Goal: Task Accomplishment & Management: Use online tool/utility

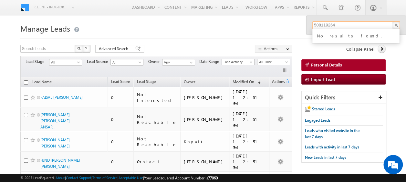
click at [343, 26] on input "508119264" at bounding box center [357, 25] width 88 height 8
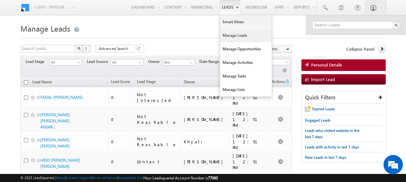
click at [231, 32] on link "Manage Leads" at bounding box center [246, 36] width 52 height 14
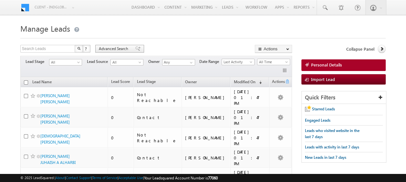
click at [105, 47] on span "Advanced Search" at bounding box center [114, 49] width 31 height 6
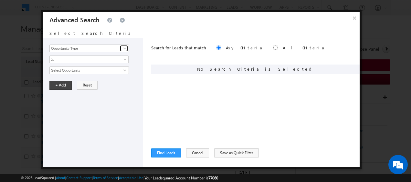
click at [125, 49] on span at bounding box center [124, 48] width 5 height 5
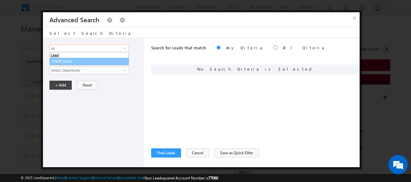
click at [78, 62] on link "DNCR Status" at bounding box center [89, 61] width 80 height 7
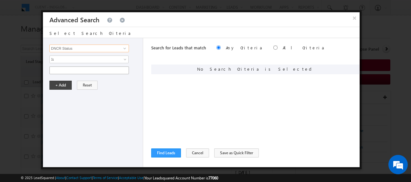
type input "DNCR Status"
click at [70, 71] on input "text" at bounding box center [89, 71] width 80 height 8
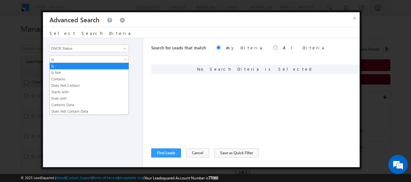
click at [122, 58] on link "Is" at bounding box center [88, 60] width 79 height 8
click at [75, 74] on link "Is Not" at bounding box center [89, 73] width 79 height 6
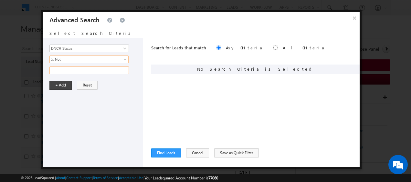
click at [73, 71] on input "text" at bounding box center [89, 71] width 80 height 8
type input "Blocked"
click at [63, 83] on button "+ Add" at bounding box center [60, 85] width 22 height 9
click at [171, 151] on button "Find Leads" at bounding box center [166, 153] width 30 height 9
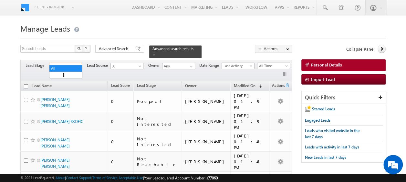
click at [75, 63] on span "All" at bounding box center [64, 66] width 31 height 6
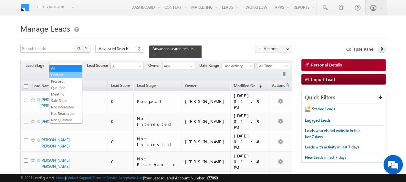
click at [64, 75] on link "Contact" at bounding box center [65, 75] width 33 height 6
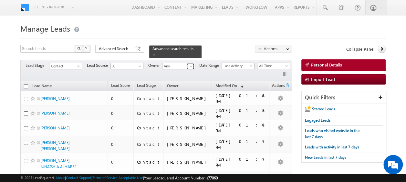
click at [189, 64] on span at bounding box center [191, 66] width 5 height 5
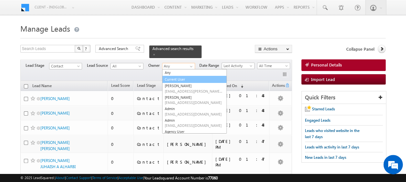
click at [178, 76] on link "Current User" at bounding box center [194, 79] width 65 height 7
type input "Current User"
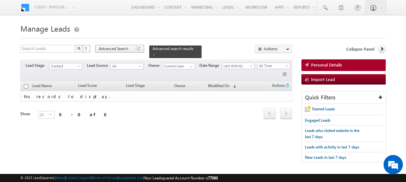
click at [121, 47] on span "Advanced Search" at bounding box center [114, 49] width 31 height 6
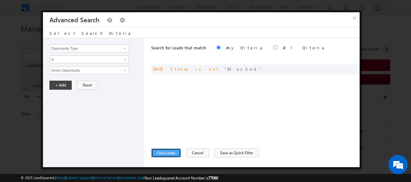
click at [171, 153] on button "Find Leads" at bounding box center [166, 153] width 30 height 9
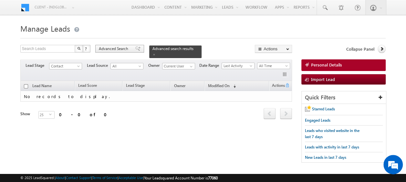
click at [115, 49] on span "Advanced Search" at bounding box center [114, 49] width 31 height 6
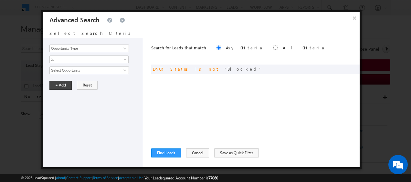
click at [247, 50] on div "Search for Leads that match Any Criteria All Criteria Note that the current tri…" at bounding box center [255, 48] width 209 height 21
click at [274, 47] on input "radio" at bounding box center [276, 48] width 4 height 4
radio input "true"
click at [163, 155] on button "Find Leads" at bounding box center [166, 153] width 30 height 9
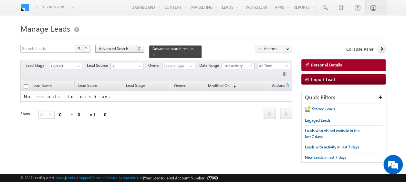
click at [123, 48] on span "Advanced Search" at bounding box center [114, 49] width 31 height 6
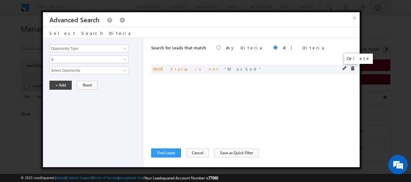
click at [354, 68] on span at bounding box center [353, 68] width 5 height 5
click at [97, 49] on input "Opportunity Type" at bounding box center [89, 49] width 80 height 8
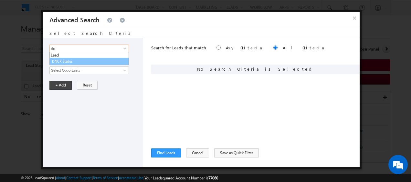
click at [75, 60] on link "DNCR Status" at bounding box center [89, 61] width 80 height 7
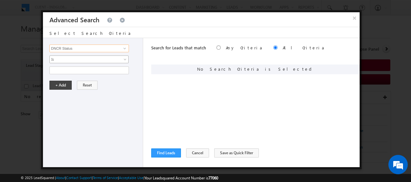
type input "DNCR Status"
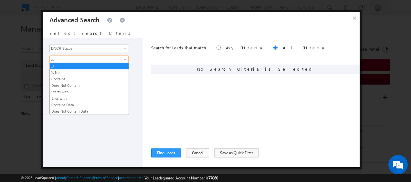
click at [122, 57] on link "Is" at bounding box center [88, 60] width 79 height 8
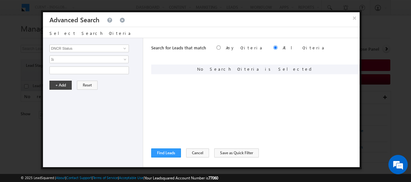
click at [144, 69] on div "Opportunity Type Lead Activity Task Sales Group Prospect Id Address 1 Address 2…" at bounding box center [201, 102] width 317 height 129
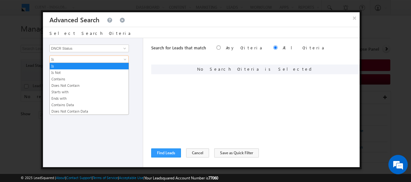
click at [112, 57] on span "Is" at bounding box center [85, 60] width 70 height 6
click at [69, 71] on link "Is Not" at bounding box center [89, 73] width 79 height 6
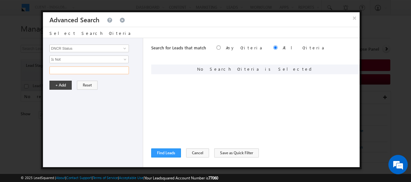
click at [67, 70] on input "text" at bounding box center [89, 71] width 80 height 8
type input "Blocked"
click at [63, 83] on button "+ Add" at bounding box center [60, 85] width 22 height 9
click at [164, 152] on button "Find Leads" at bounding box center [166, 153] width 30 height 9
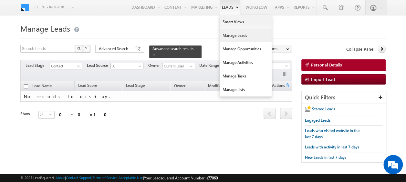
click at [237, 33] on link "Manage Leads" at bounding box center [246, 36] width 52 height 14
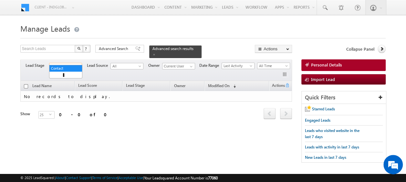
click at [73, 63] on span "Contact" at bounding box center [64, 66] width 31 height 6
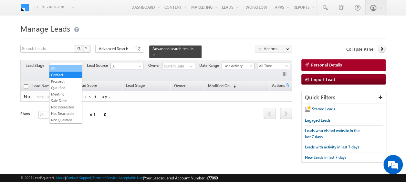
click at [66, 69] on link "All" at bounding box center [65, 69] width 33 height 6
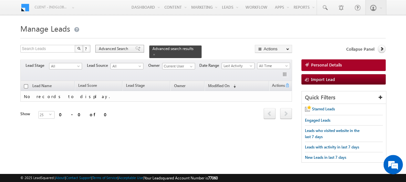
click at [118, 49] on span "Advanced Search" at bounding box center [114, 49] width 31 height 6
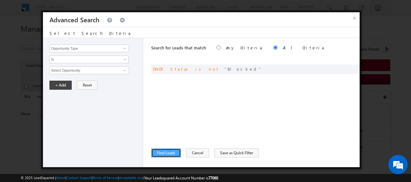
click at [162, 152] on button "Find Leads" at bounding box center [166, 153] width 30 height 9
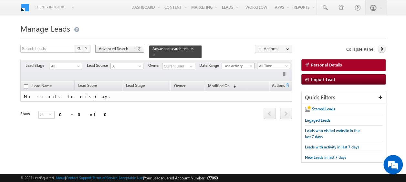
click at [124, 45] on div "Advanced Search" at bounding box center [119, 49] width 49 height 8
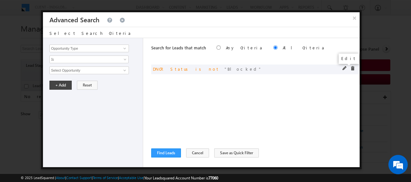
click at [346, 68] on span at bounding box center [345, 68] width 5 height 5
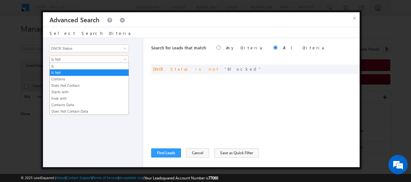
click at [98, 57] on span "Is Not" at bounding box center [85, 60] width 70 height 6
click at [81, 85] on link "Does Not Contain" at bounding box center [89, 86] width 79 height 6
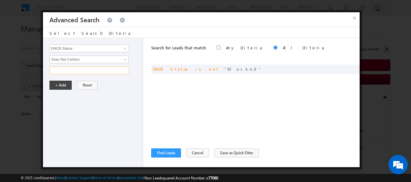
click at [90, 71] on input "text" at bounding box center [89, 71] width 80 height 8
type input "blocked"
click at [66, 82] on button "+ Add" at bounding box center [60, 85] width 22 height 9
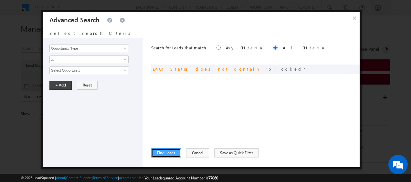
click at [170, 150] on button "Find Leads" at bounding box center [166, 153] width 30 height 9
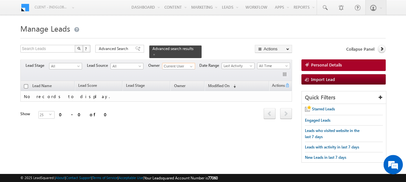
click at [186, 65] on input "Current User" at bounding box center [178, 66] width 33 height 6
click at [194, 63] on link at bounding box center [191, 66] width 8 height 6
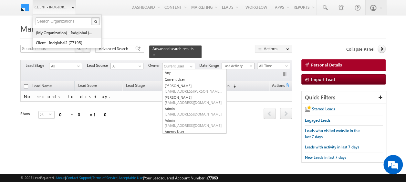
click at [62, 32] on link "(My Organization) - indglobal (48060)" at bounding box center [65, 33] width 59 height 10
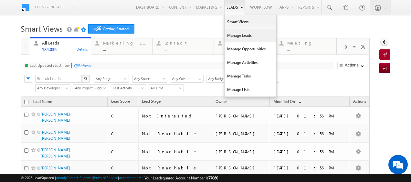
click at [235, 38] on link "Manage Leads" at bounding box center [251, 36] width 52 height 14
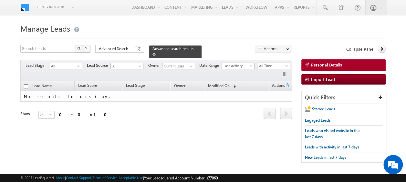
click at [156, 53] on span at bounding box center [154, 54] width 3 height 3
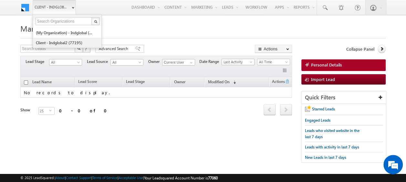
click at [68, 43] on link "Client - indglobal2 (77195)" at bounding box center [65, 43] width 59 height 10
